Goal: Task Accomplishment & Management: Use online tool/utility

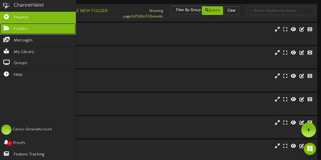
click at [9, 28] on icon at bounding box center [6, 28] width 13 height 4
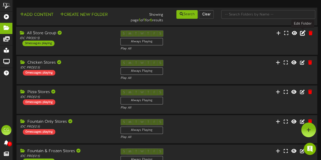
click at [302, 35] on icon at bounding box center [303, 33] width 6 height 6
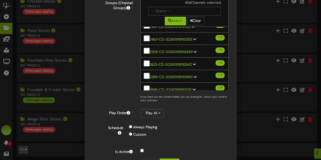
scroll to position [82, 0]
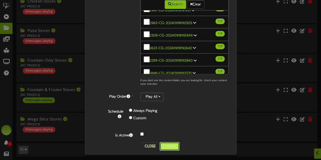
click at [164, 145] on button "Confirm" at bounding box center [169, 146] width 20 height 9
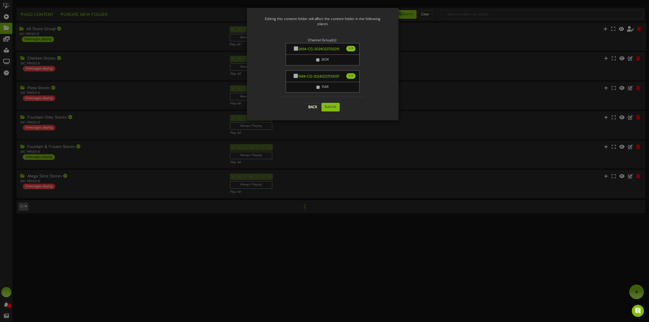
scroll to position [0, 0]
click at [324, 103] on button "Submit" at bounding box center [330, 107] width 18 height 9
